Goal: Check status: Check status

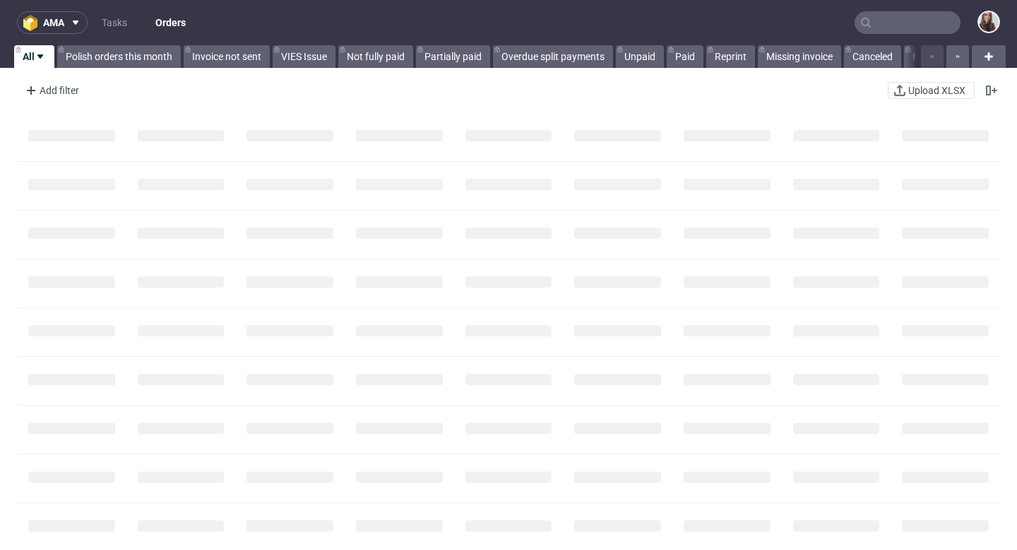
click at [889, 26] on input "text" at bounding box center [908, 22] width 106 height 23
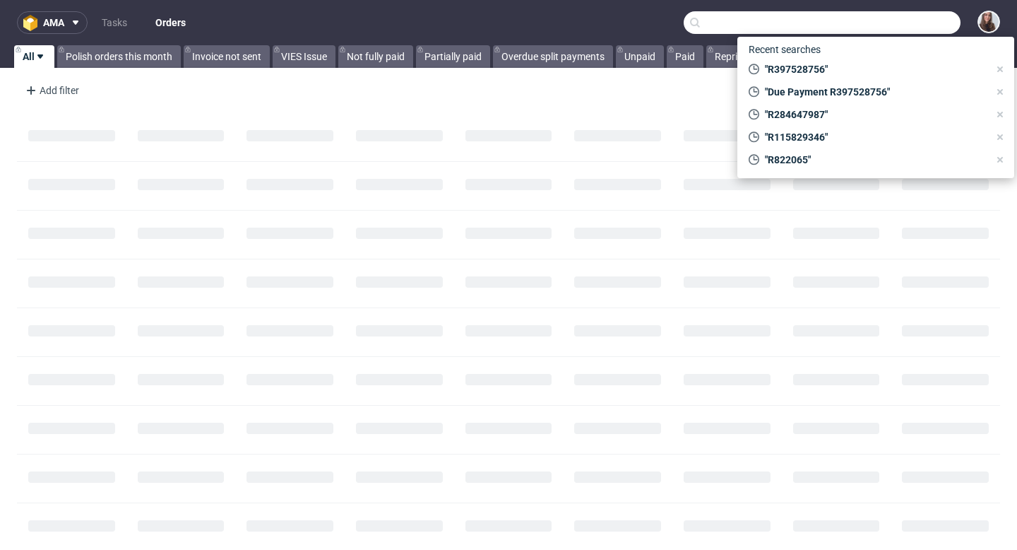
paste input "R878537710"
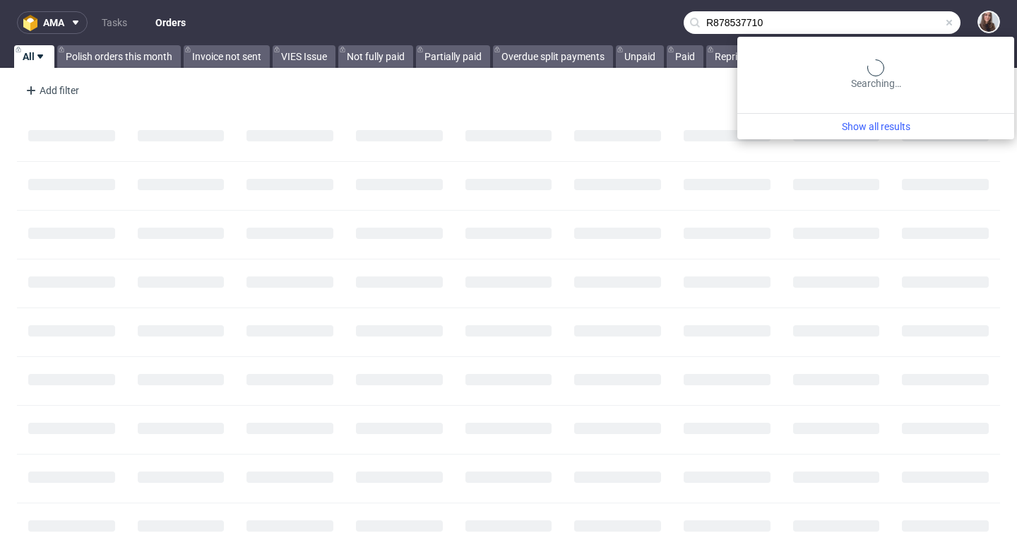
type input "R878537710"
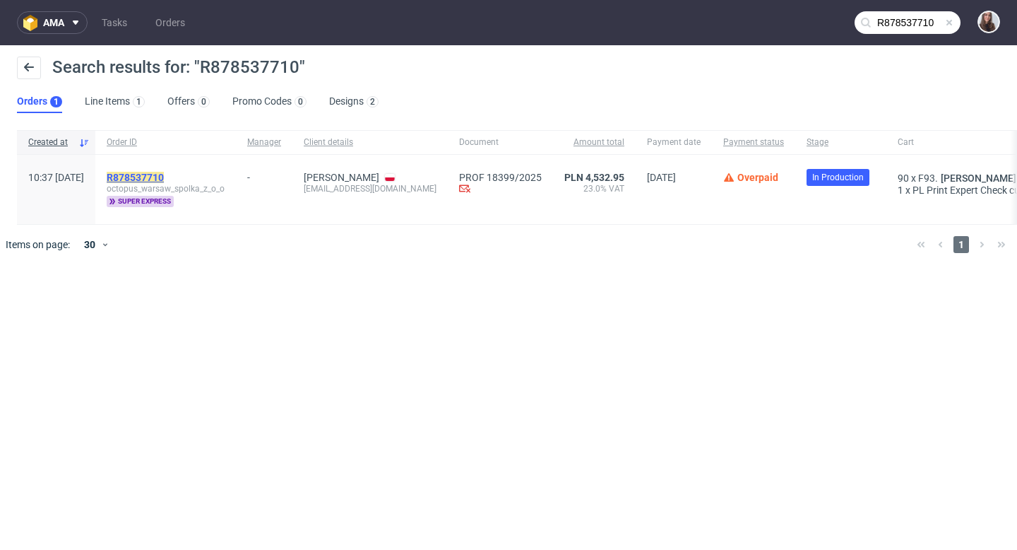
click at [164, 180] on mark "R878537710" at bounding box center [135, 177] width 57 height 11
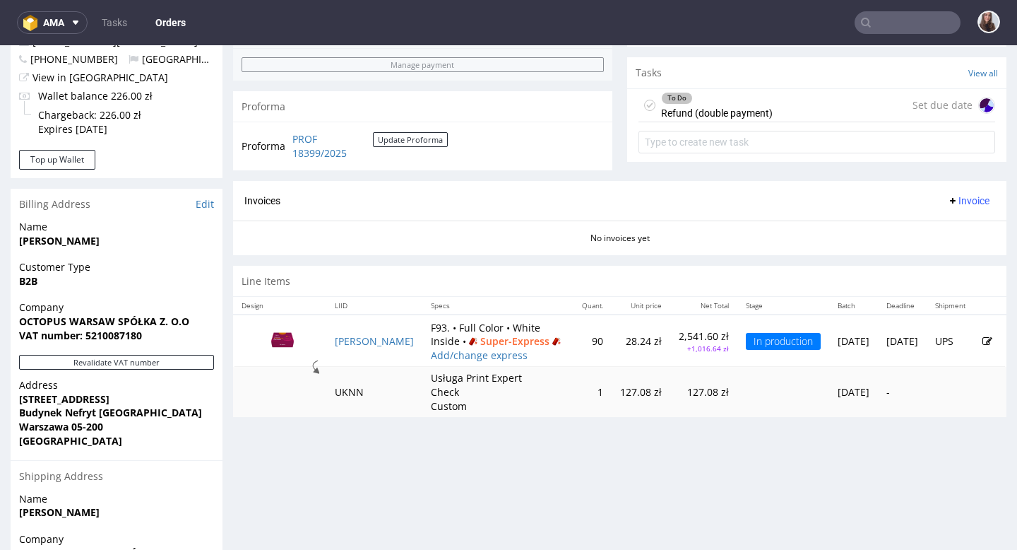
scroll to position [499, 0]
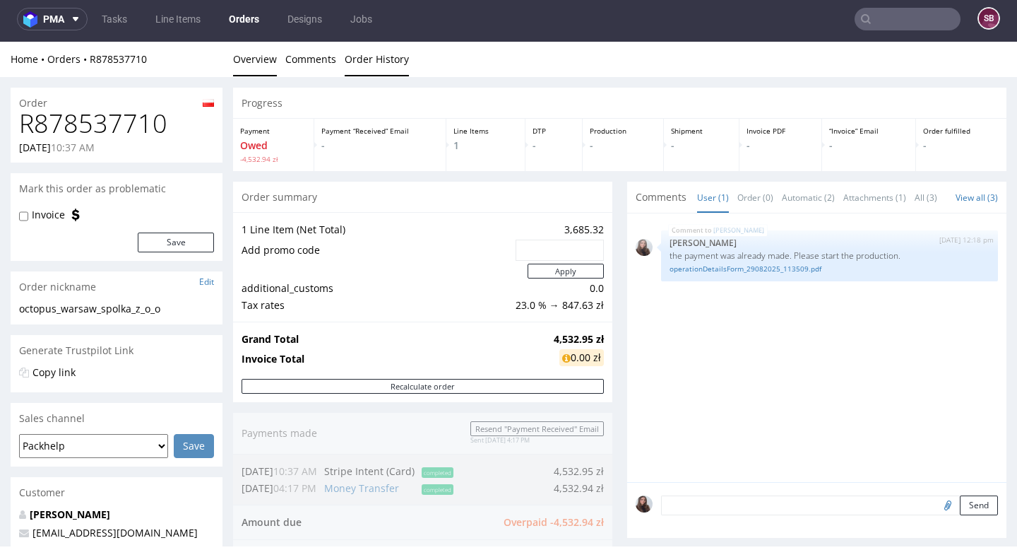
click at [386, 59] on link "Order History" at bounding box center [377, 59] width 64 height 35
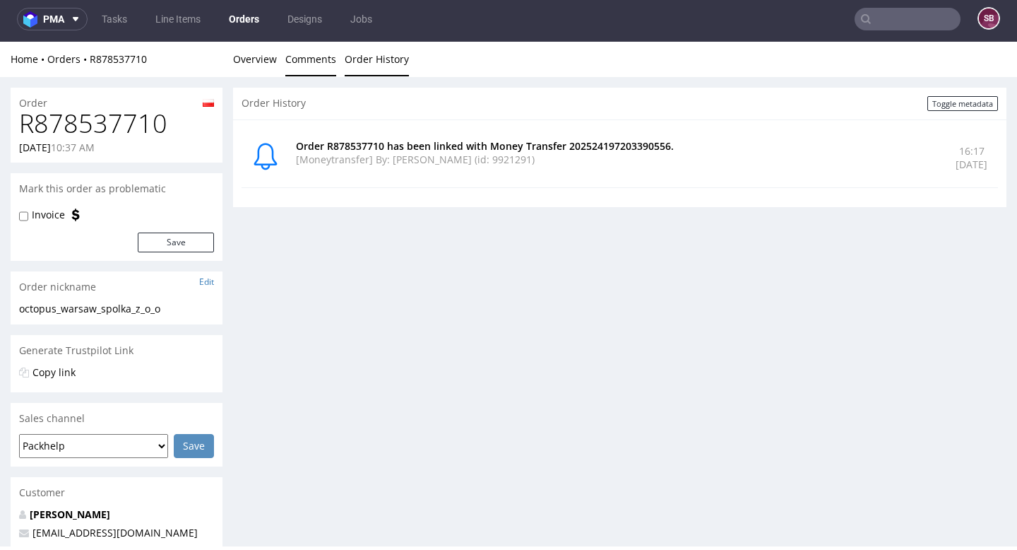
click at [307, 63] on link "Comments" at bounding box center [310, 59] width 51 height 35
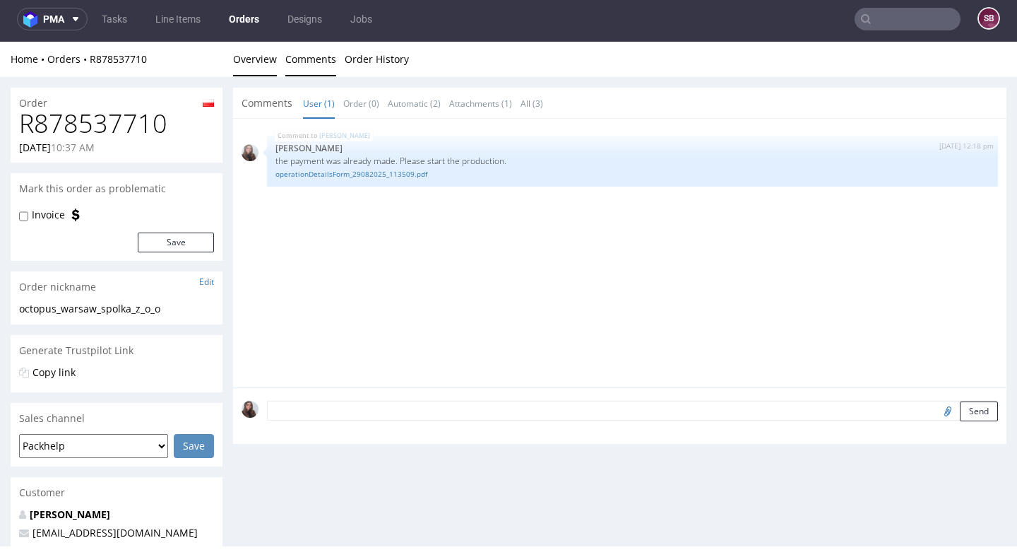
click at [251, 59] on link "Overview" at bounding box center [255, 59] width 44 height 35
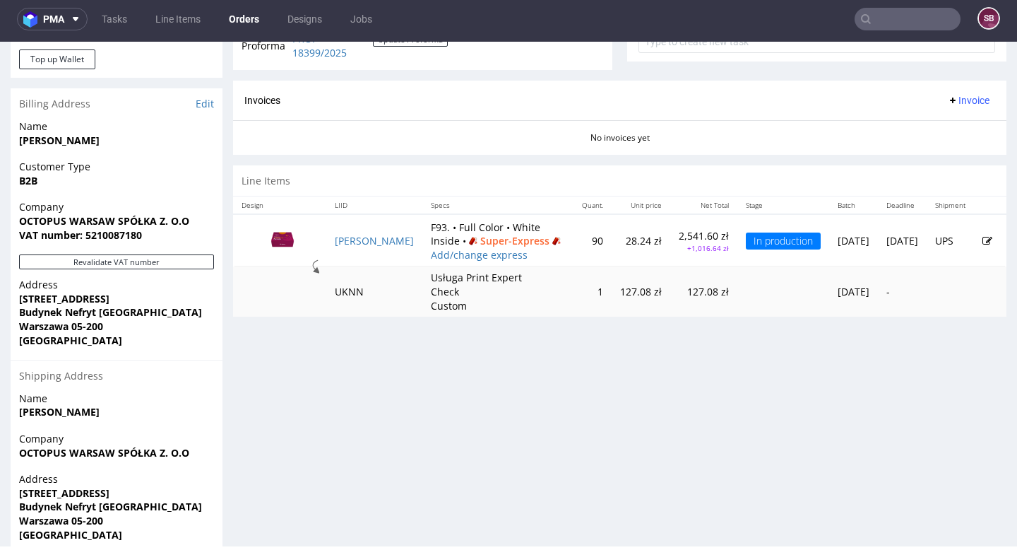
scroll to position [604, 0]
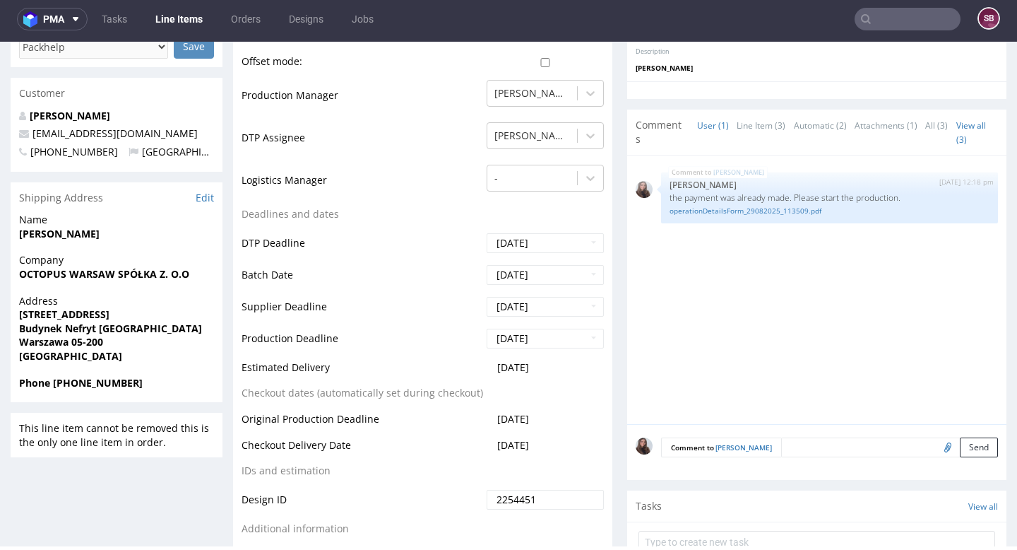
scroll to position [460, 0]
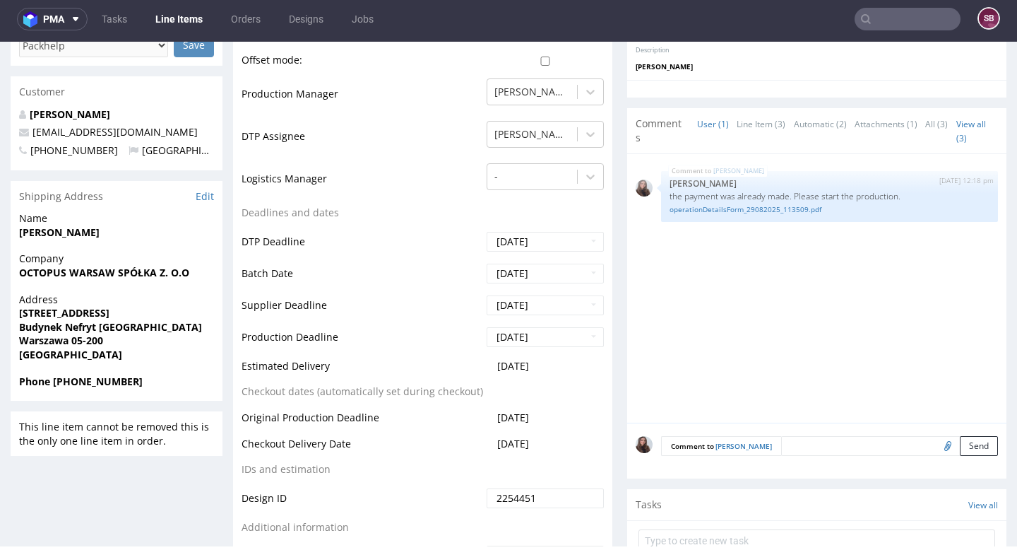
drag, startPoint x: 558, startPoint y: 353, endPoint x: 493, endPoint y: 352, distance: 65.0
click at [493, 357] on td "[DATE]" at bounding box center [543, 370] width 121 height 26
copy span "[DATE]"
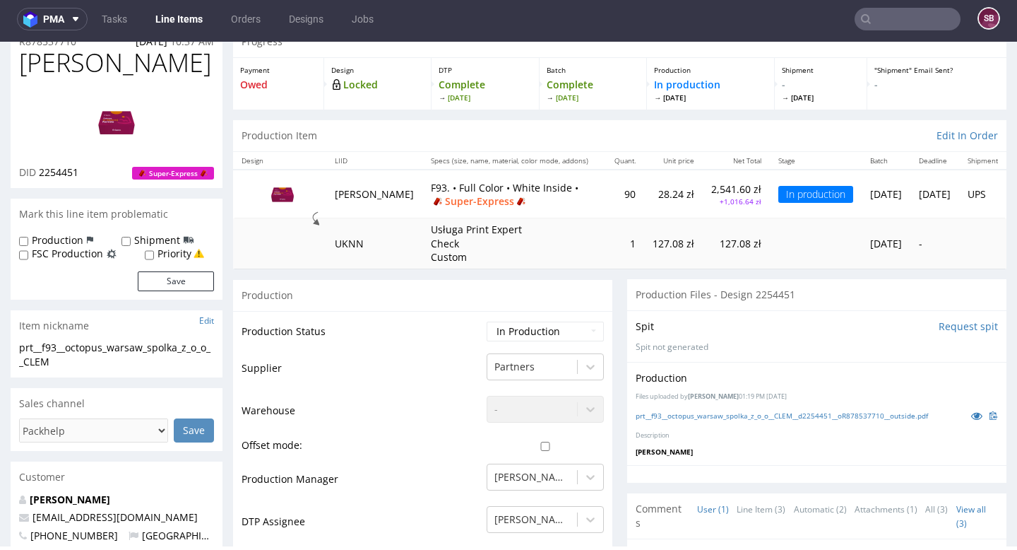
scroll to position [0, 0]
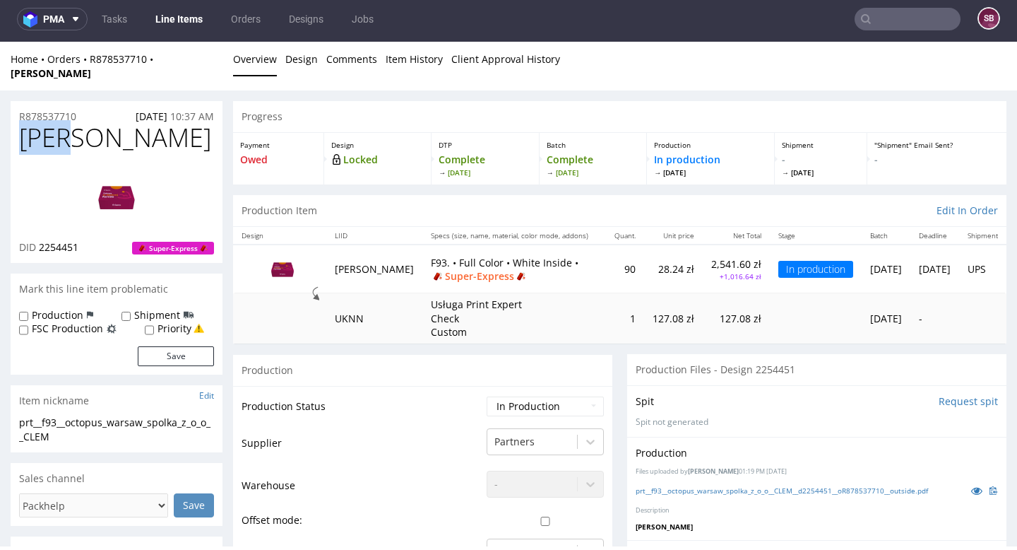
drag, startPoint x: 95, startPoint y: 124, endPoint x: 20, endPoint y: 124, distance: 74.2
click at [20, 124] on h1 "[PERSON_NAME]" at bounding box center [116, 138] width 195 height 28
copy span "[PERSON_NAME]"
drag, startPoint x: 87, startPoint y: 104, endPoint x: 18, endPoint y: 102, distance: 68.5
click at [18, 102] on div "R878537710 [DATE] 10:37 AM" at bounding box center [117, 112] width 212 height 23
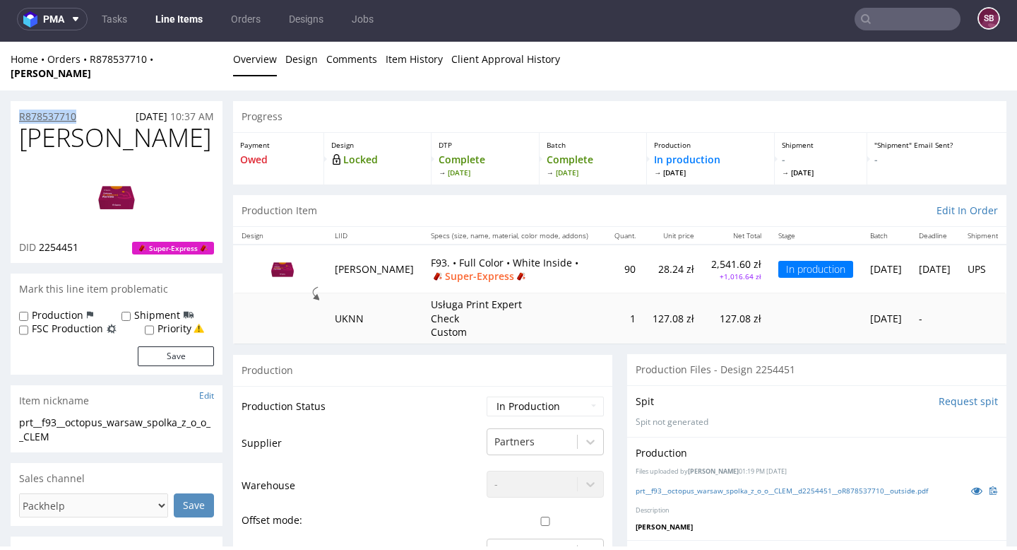
copy p "R878537710"
